Goal: Information Seeking & Learning: Learn about a topic

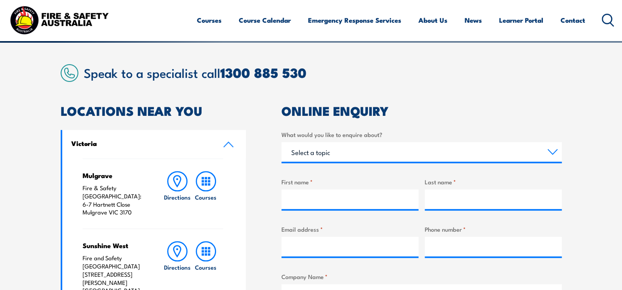
scroll to position [196, 0]
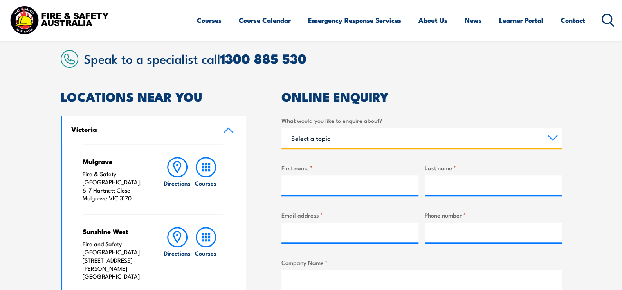
click at [549, 137] on select "Select a topic Training Emergency Response Services General Enquiry" at bounding box center [421, 138] width 280 height 20
select select "Training"
click at [281, 128] on select "Select a topic Training Emergency Response Services General Enquiry" at bounding box center [421, 138] width 280 height 20
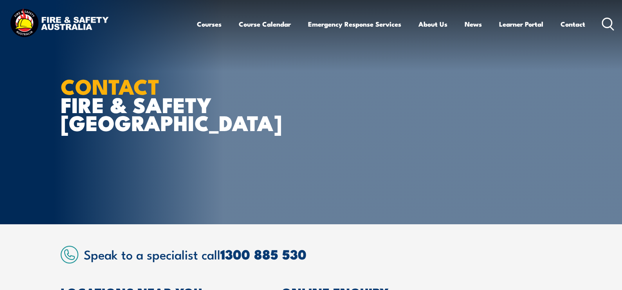
scroll to position [0, 0]
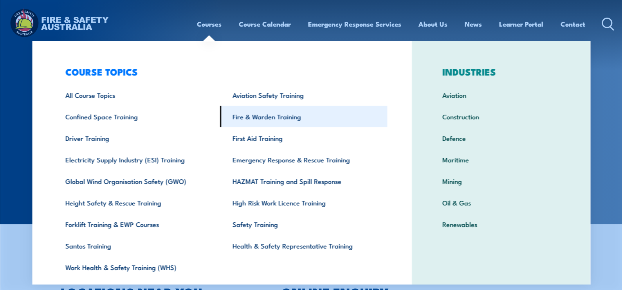
click at [251, 118] on link "Fire & Warden Training" at bounding box center [303, 117] width 167 height 22
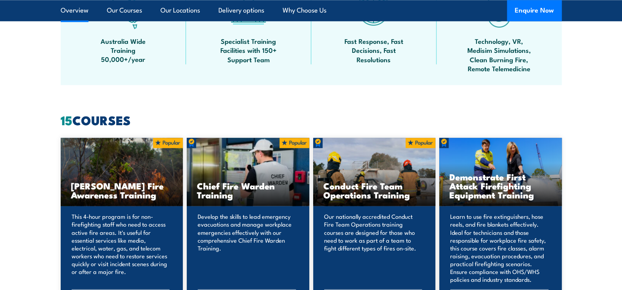
scroll to position [469, 0]
